Goal: Check status: Check status

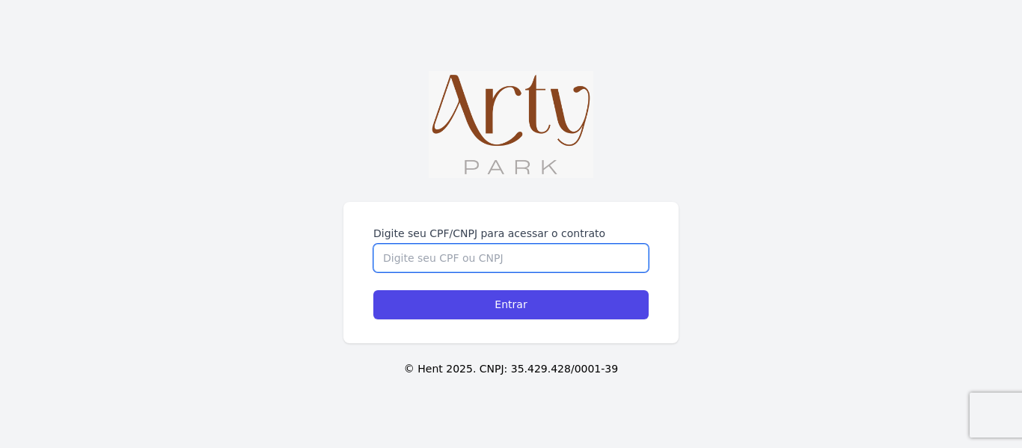
click at [499, 244] on input "Digite seu CPF/CNPJ para acessar o contrato" at bounding box center [510, 258] width 275 height 28
type input "02912435099"
click at [373, 290] on input "Entrar" at bounding box center [510, 304] width 275 height 29
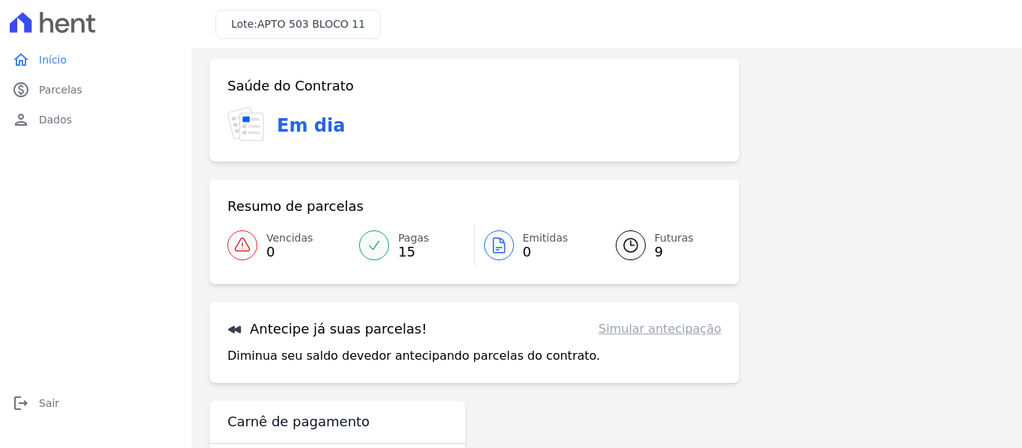
scroll to position [123, 0]
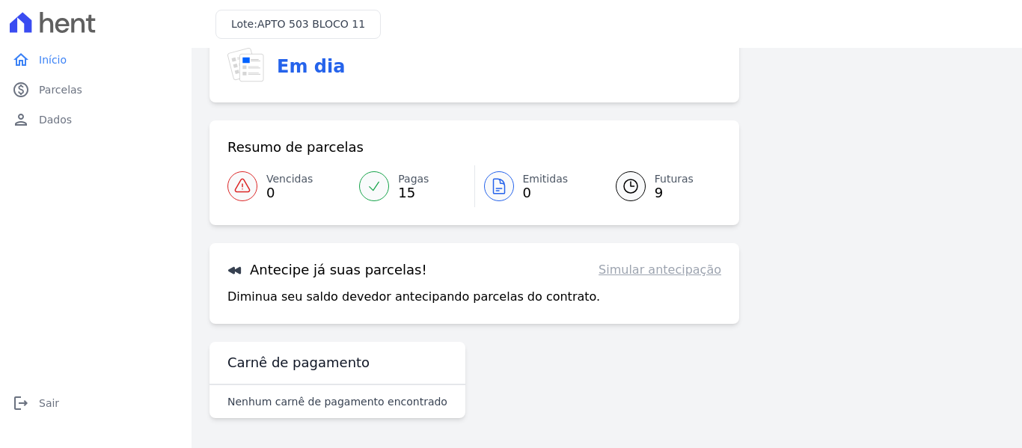
click at [647, 183] on link "Futuras 9" at bounding box center [659, 186] width 123 height 42
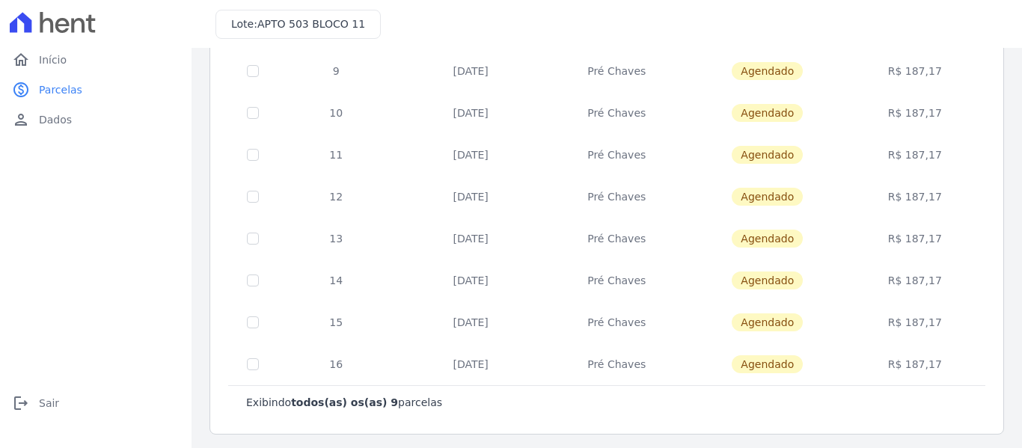
scroll to position [200, 0]
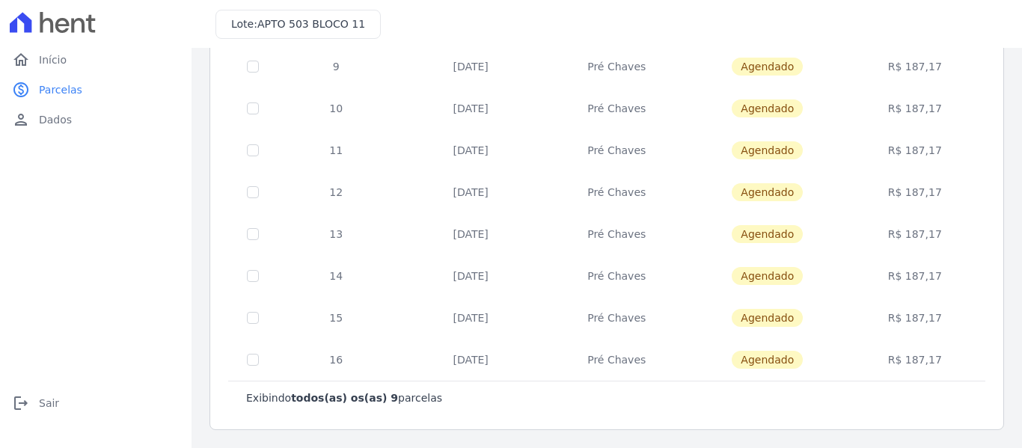
drag, startPoint x: 500, startPoint y: 357, endPoint x: 298, endPoint y: 69, distance: 351.3
click at [298, 69] on tbody "8 [DATE] Pré Chaves [GEOGRAPHIC_DATA] R$ 187,17 9 [DATE] Pré Chaves [GEOGRAPHIC…" at bounding box center [607, 192] width 756 height 378
